Goal: Book appointment/travel/reservation

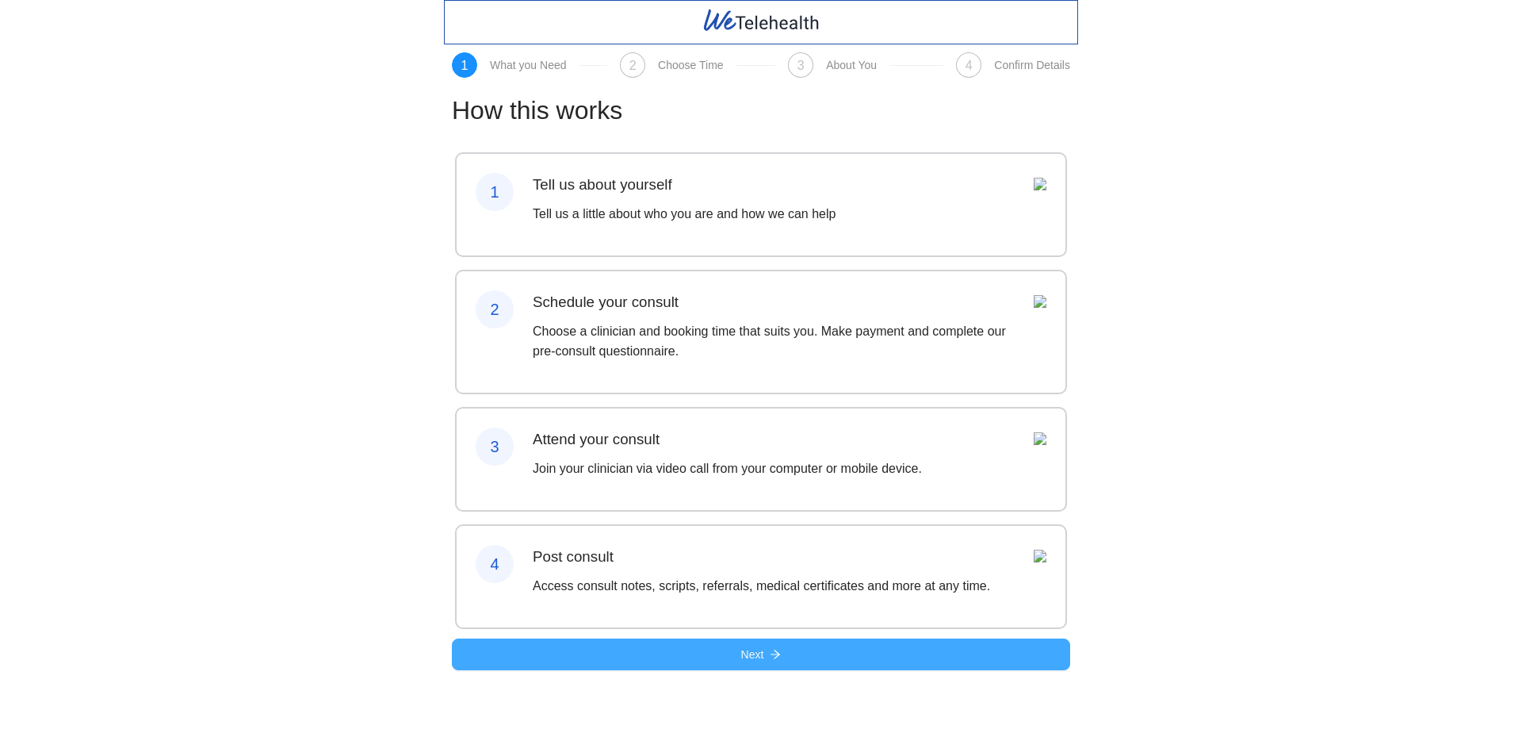
click at [708, 670] on button "Next" at bounding box center [761, 654] width 618 height 32
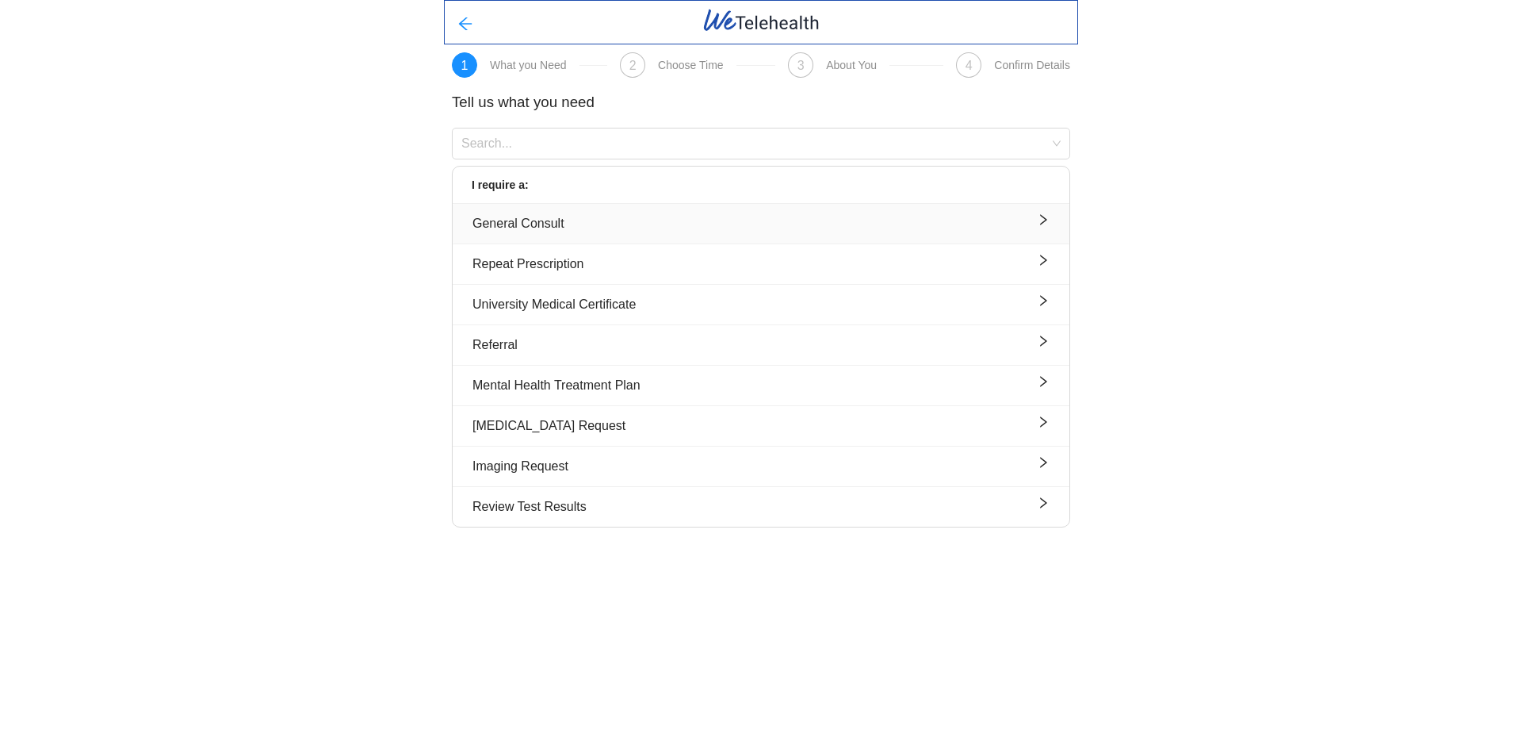
click at [576, 221] on div "General Consult" at bounding box center [761, 223] width 577 height 20
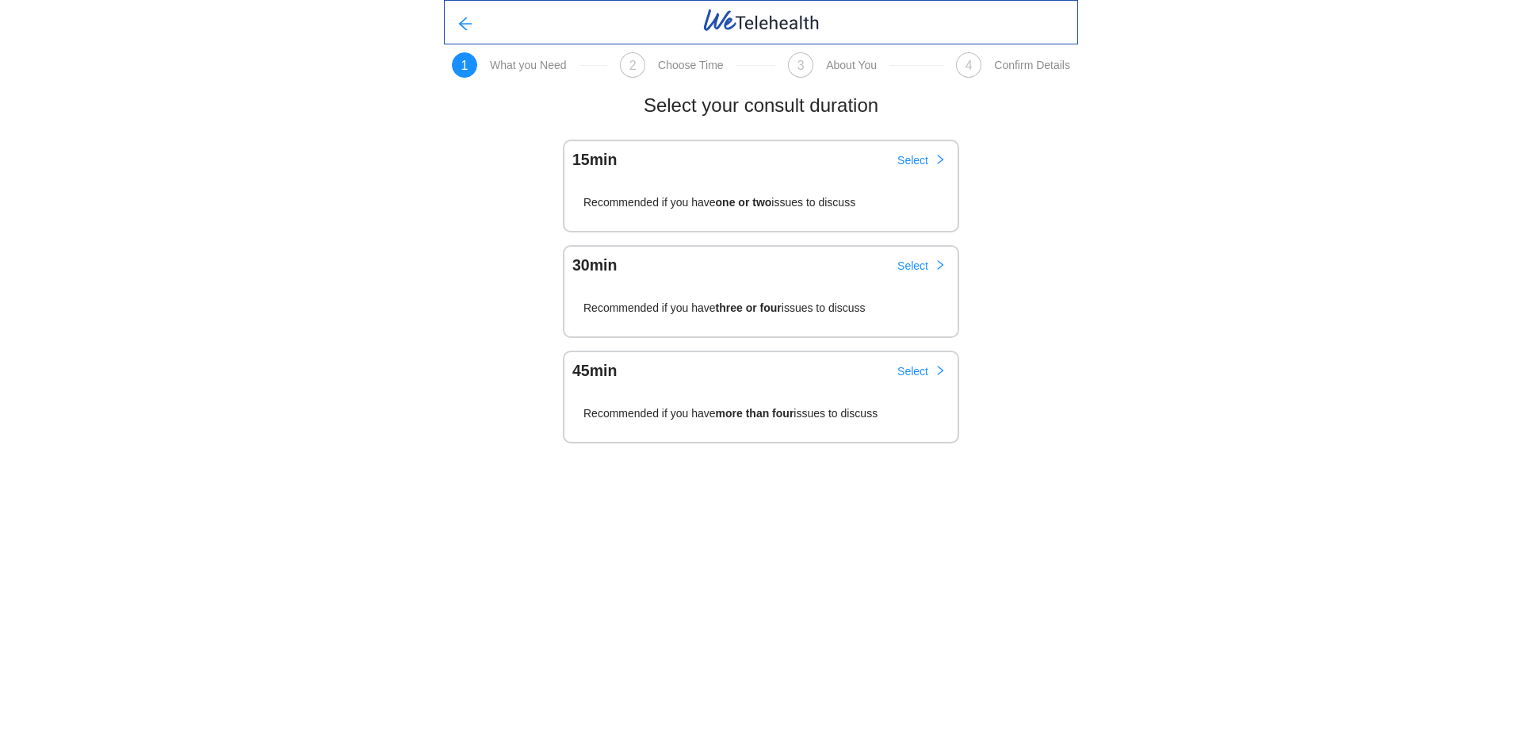
click at [719, 192] on div "Recommended if you have one or two issues to discuss" at bounding box center [760, 202] width 393 height 58
click at [909, 155] on span "Select" at bounding box center [912, 159] width 31 height 17
